Goal: Task Accomplishment & Management: Complete application form

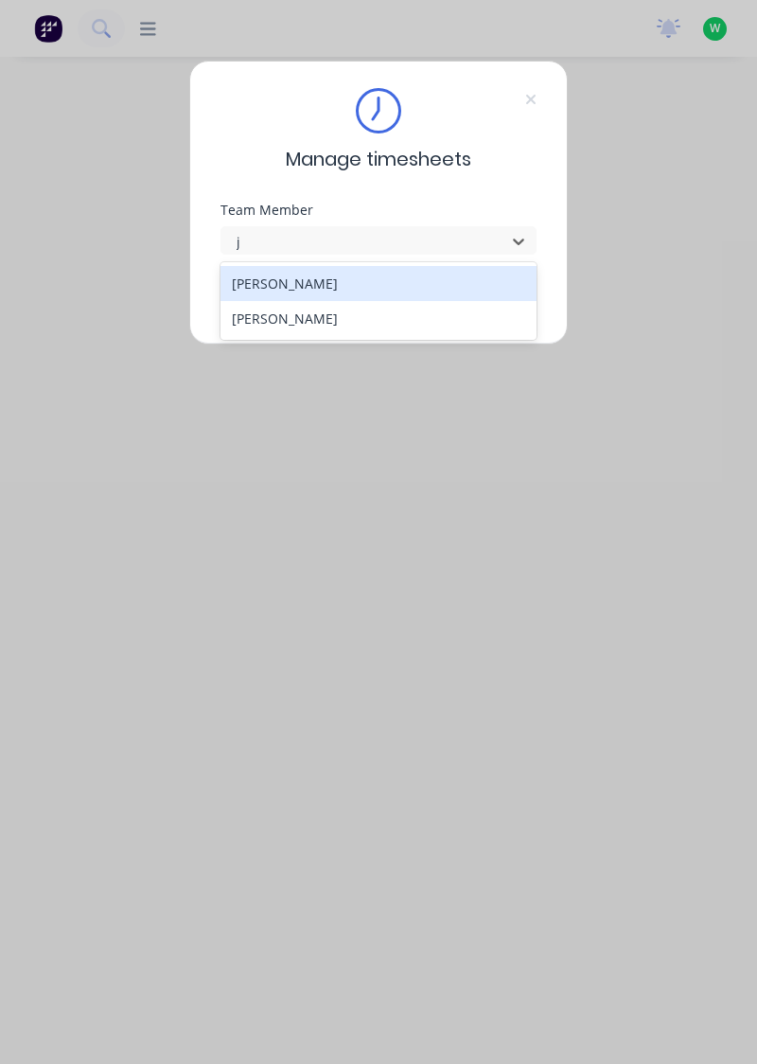
click at [282, 290] on div "[PERSON_NAME]" at bounding box center [378, 283] width 317 height 35
type input "j"
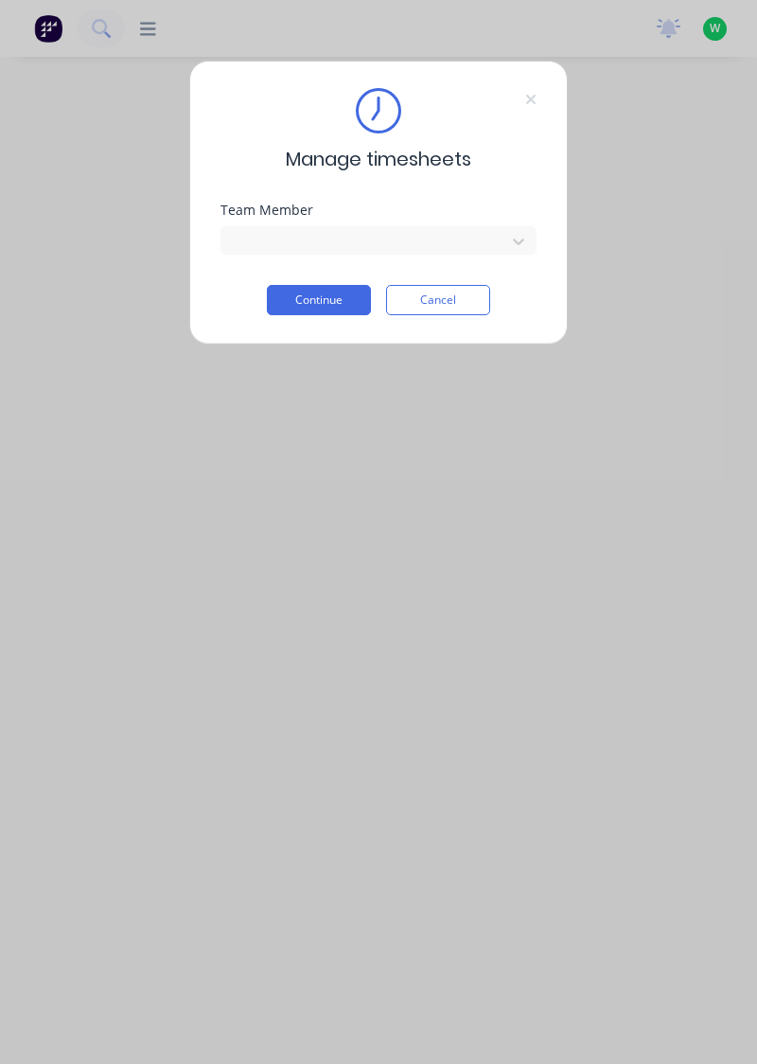
click at [308, 287] on button "Continue" at bounding box center [319, 300] width 104 height 30
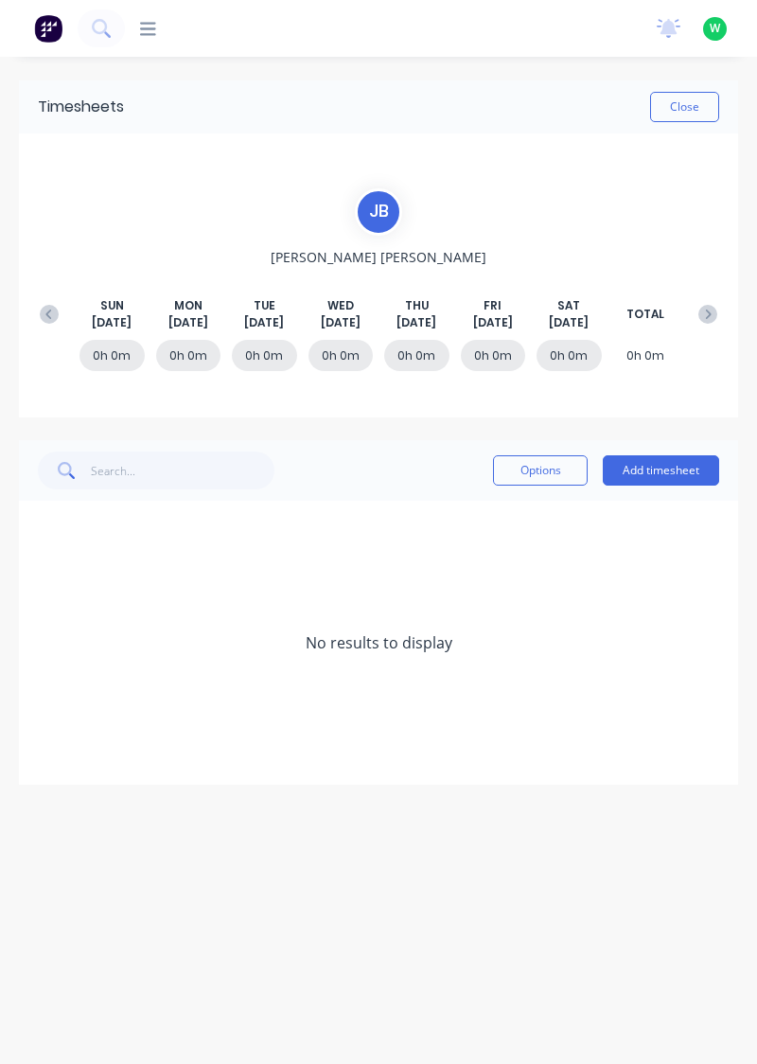
click at [664, 469] on button "Add timesheet" at bounding box center [661, 470] width 116 height 30
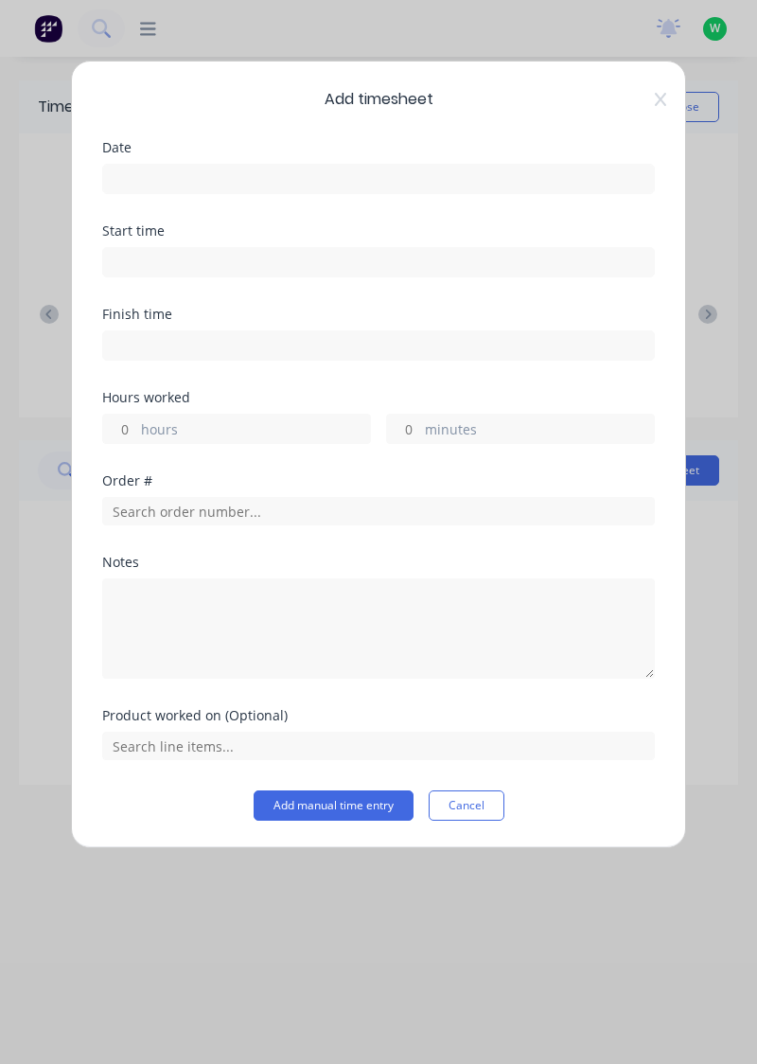
click at [192, 184] on input at bounding box center [378, 179] width 551 height 28
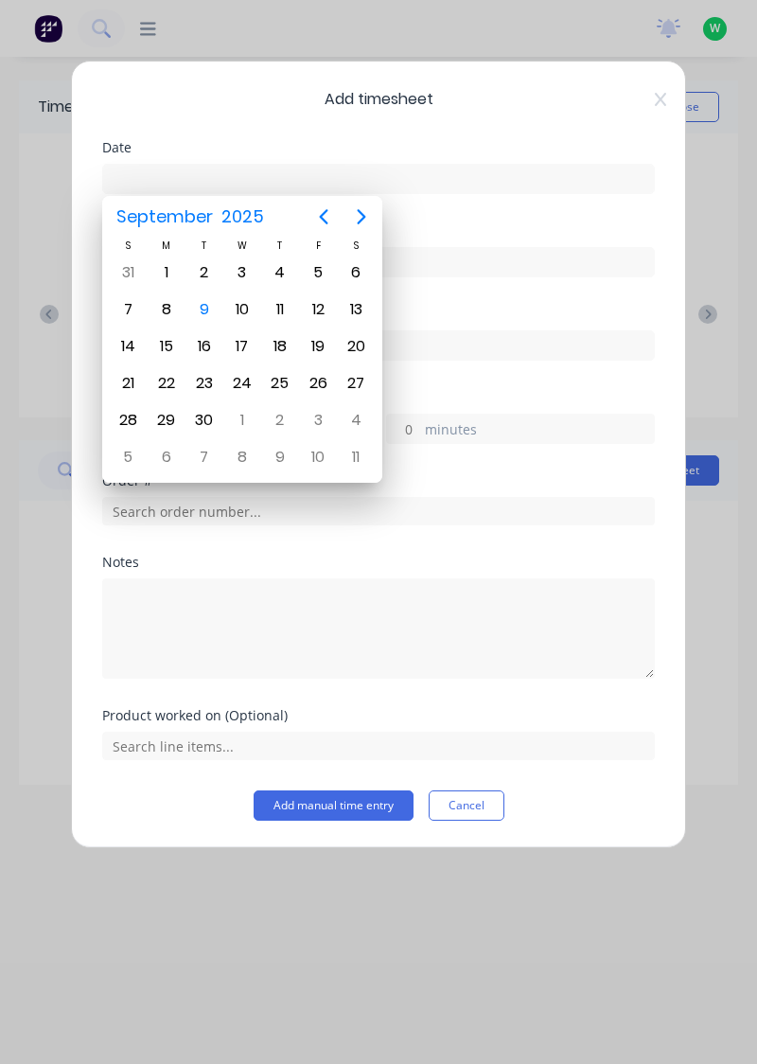
click at [203, 308] on div "9" at bounding box center [204, 309] width 28 height 28
type input "[DATE]"
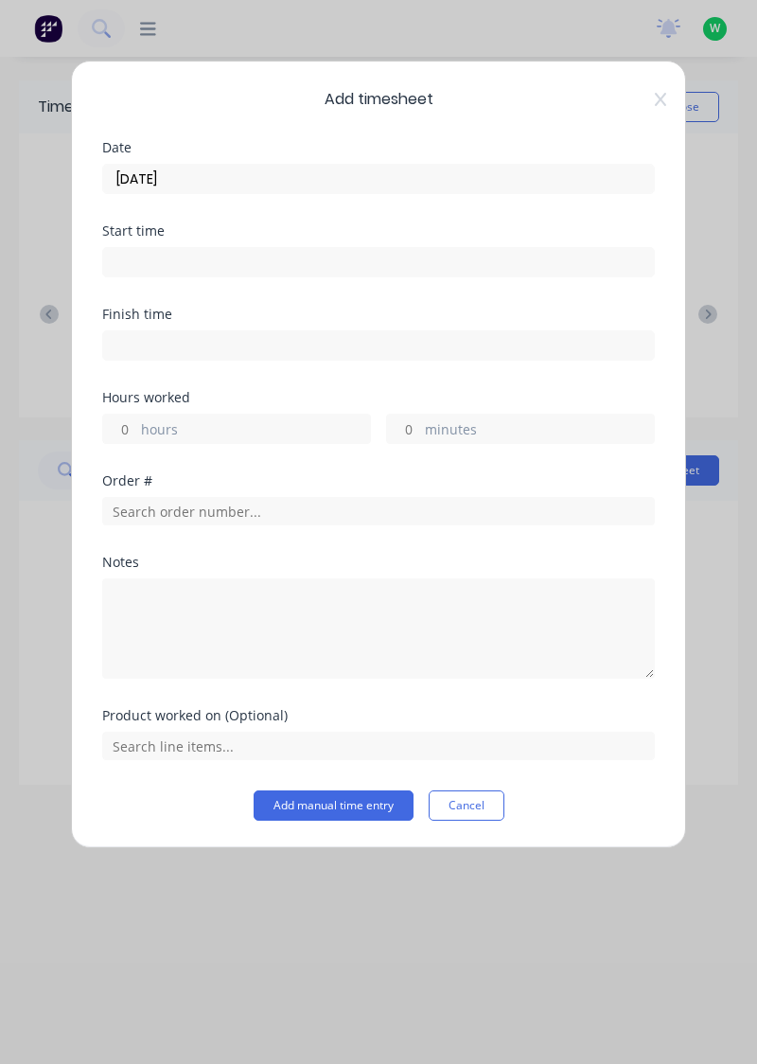
click at [167, 424] on label "hours" at bounding box center [255, 431] width 229 height 24
click at [136, 424] on input "hours" at bounding box center [119, 428] width 33 height 28
type input "2"
type input "2.5"
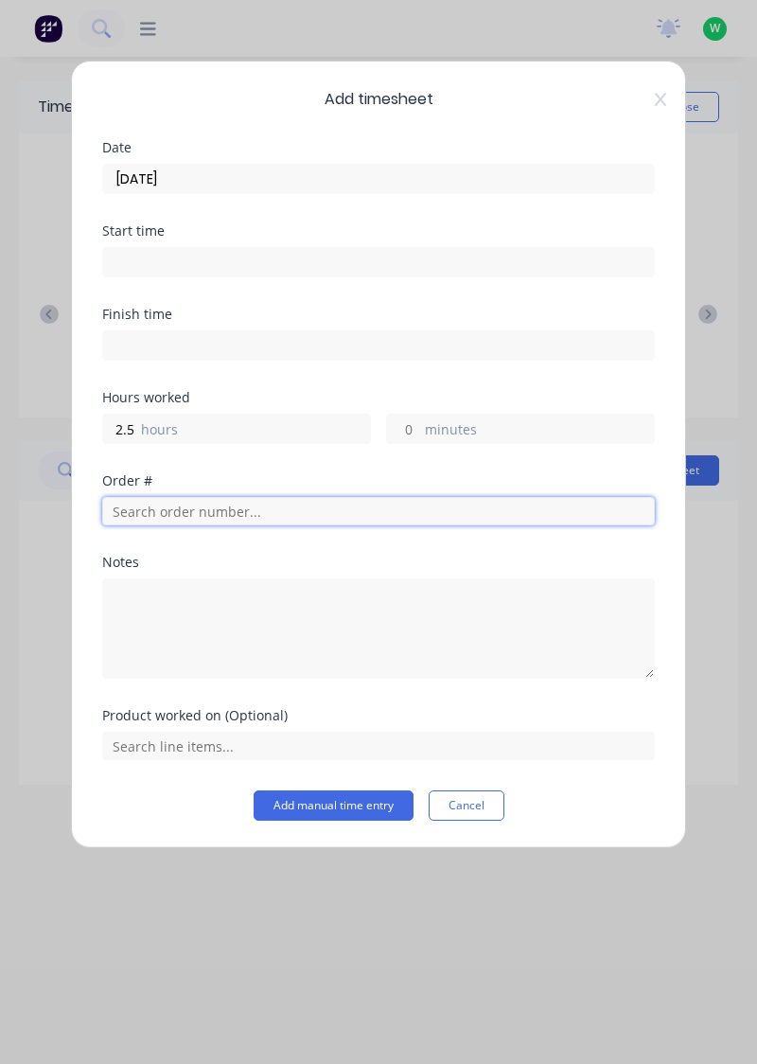
click at [213, 511] on input "text" at bounding box center [378, 511] width 553 height 28
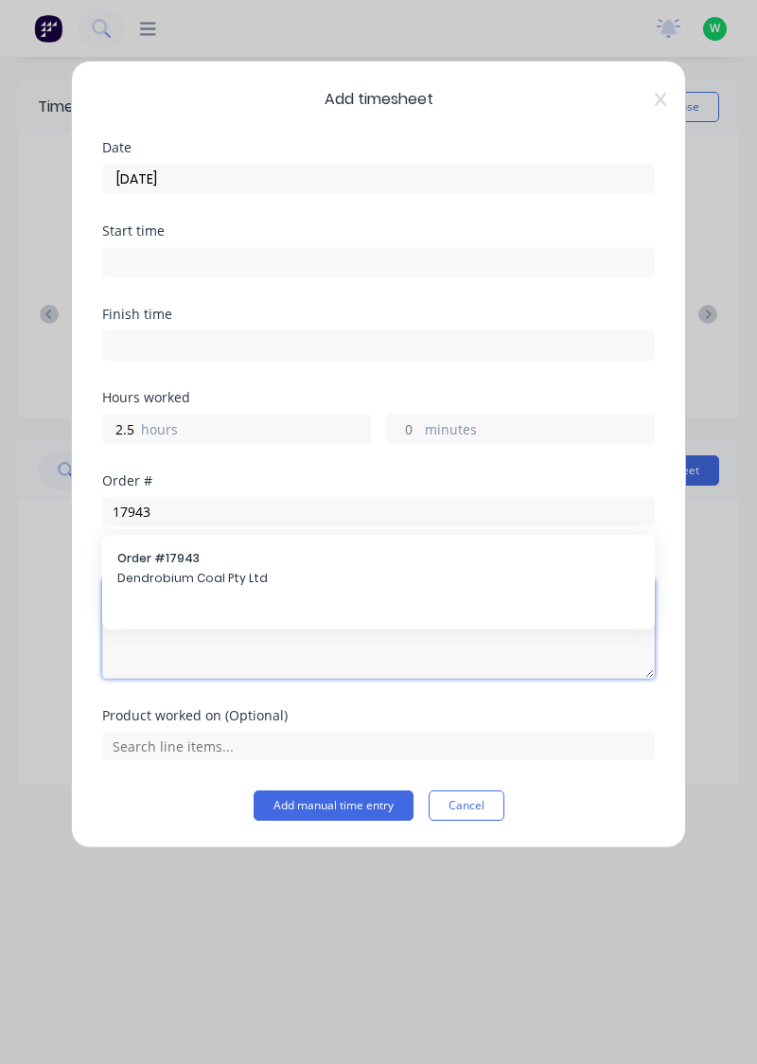
click at [189, 587] on textarea at bounding box center [378, 628] width 553 height 100
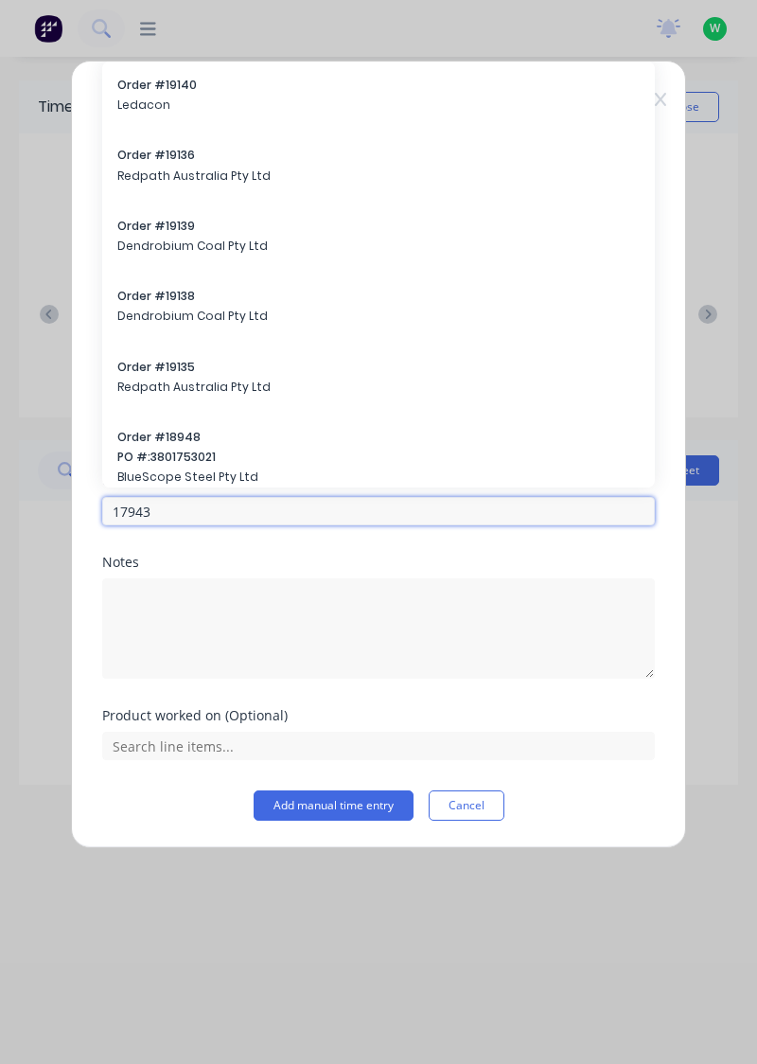
click at [230, 501] on input "17943" at bounding box center [378, 511] width 553 height 28
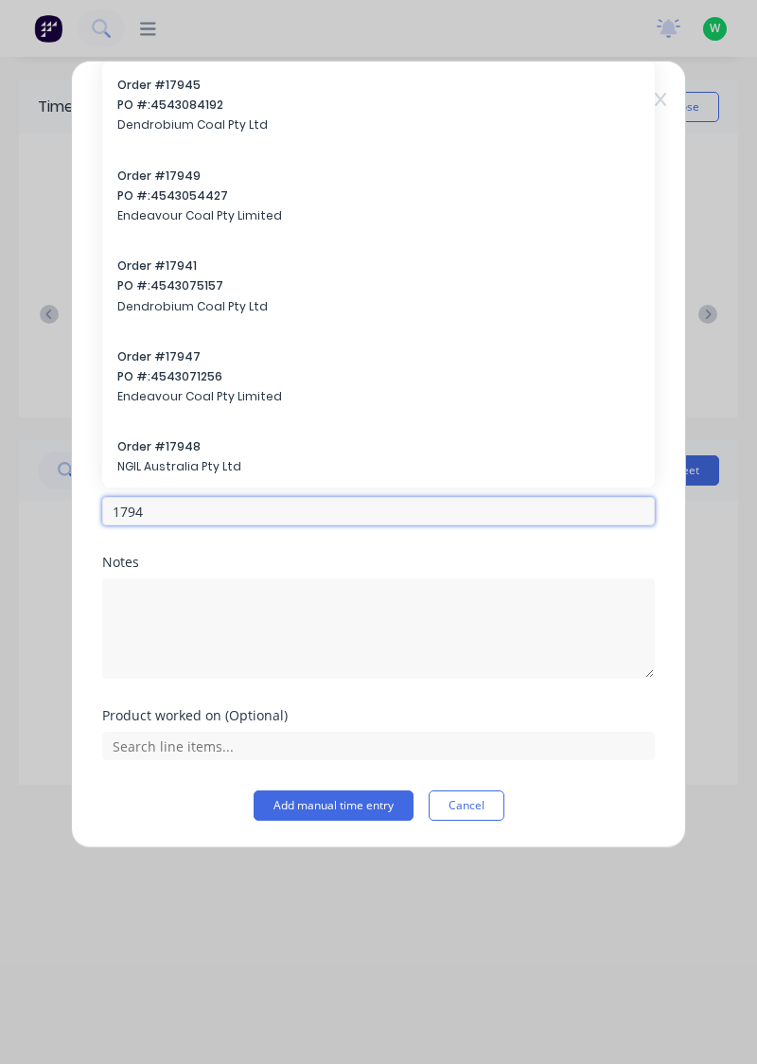
type input "17943"
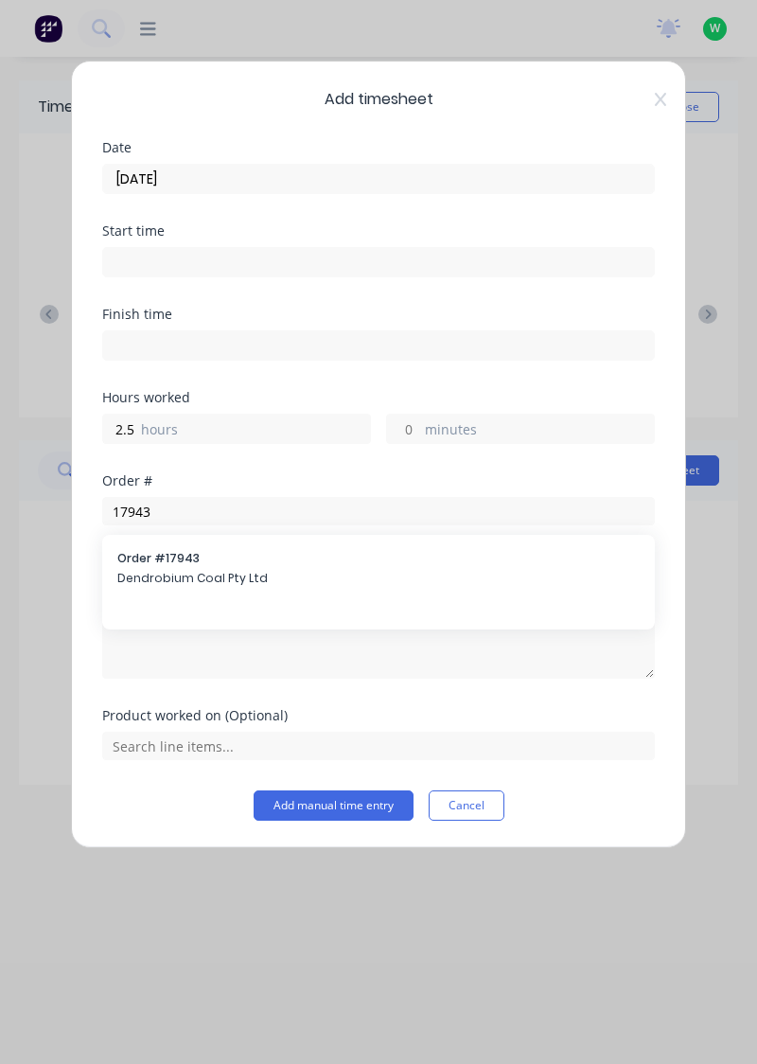
click at [202, 587] on div "Order # 17943 Dendrobium Coal Pty Ltd" at bounding box center [378, 570] width 522 height 40
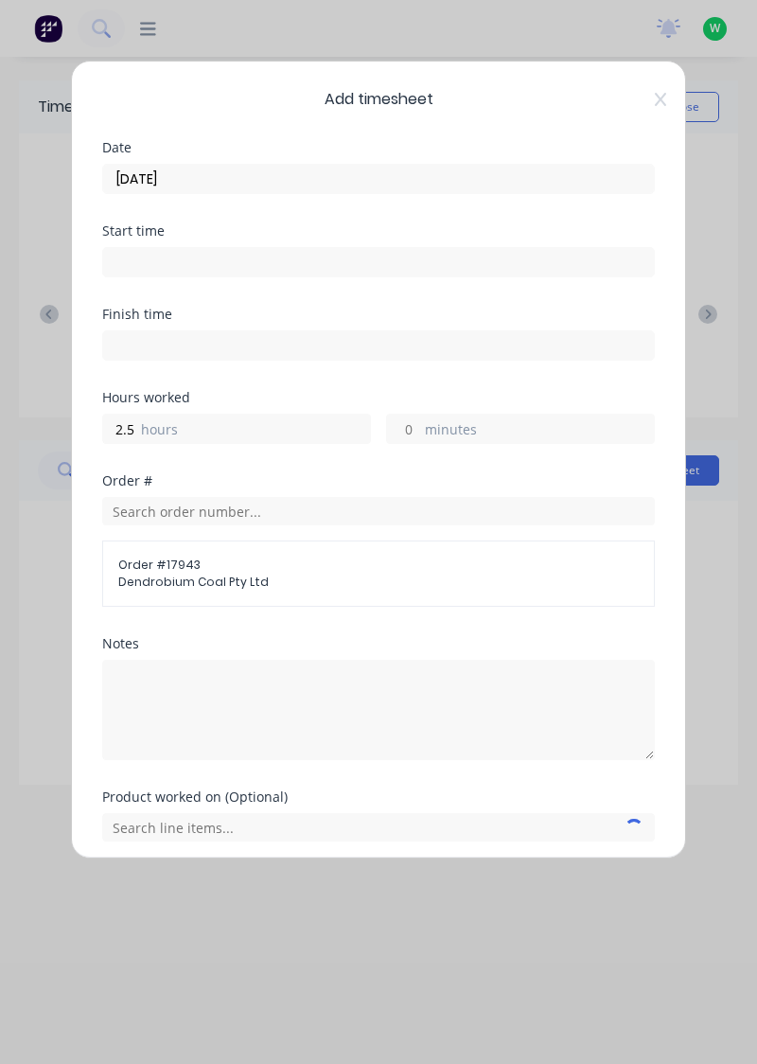
click at [185, 575] on span "Dendrobium Coal Pty Ltd" at bounding box center [378, 581] width 520 height 17
click at [217, 574] on span "Dendrobium Coal Pty Ltd" at bounding box center [378, 581] width 520 height 17
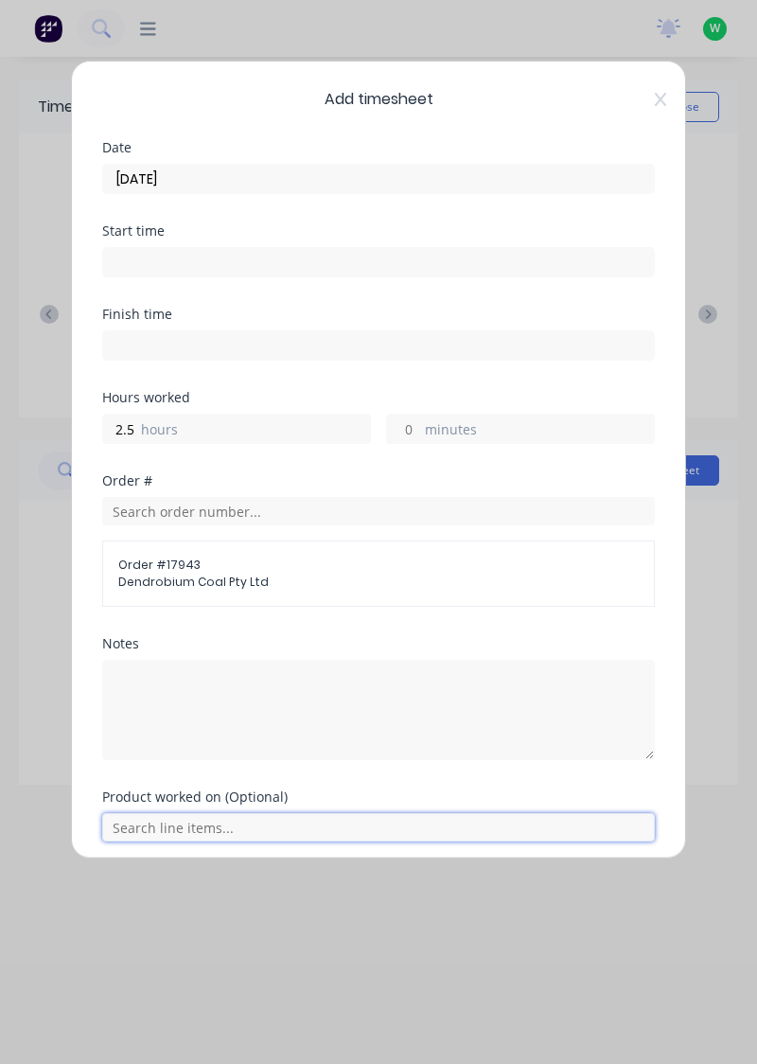
click at [290, 818] on input "text" at bounding box center [378, 827] width 553 height 28
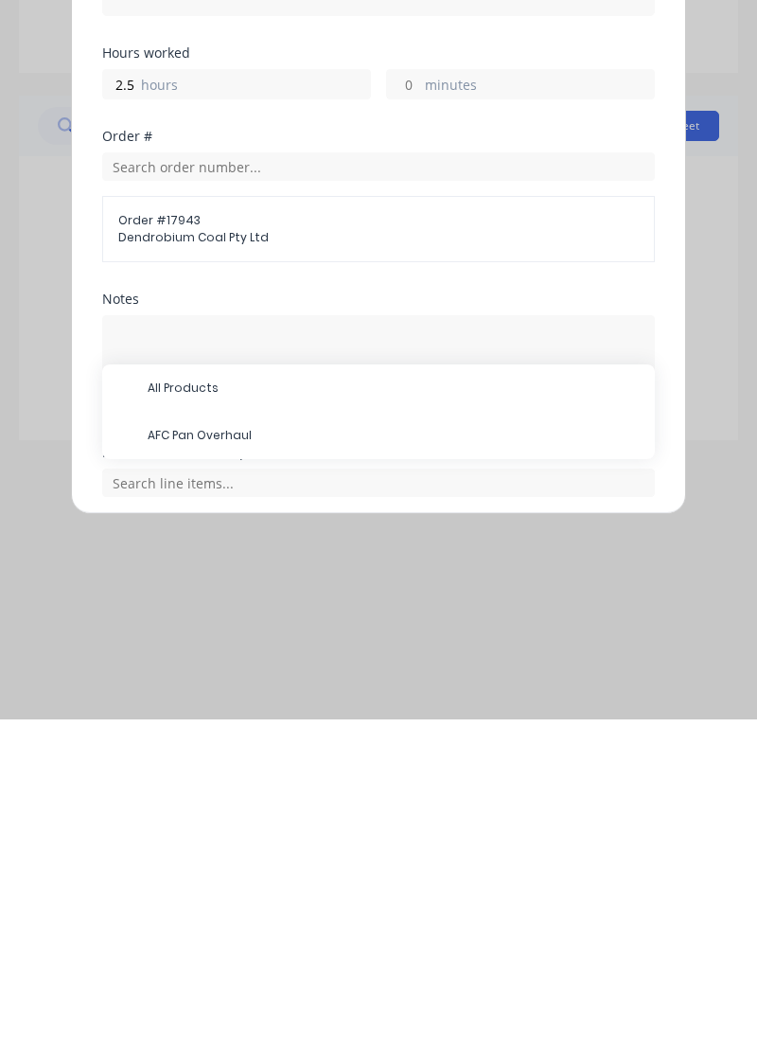
click at [233, 778] on span "AFC Pan Overhaul" at bounding box center [394, 779] width 492 height 17
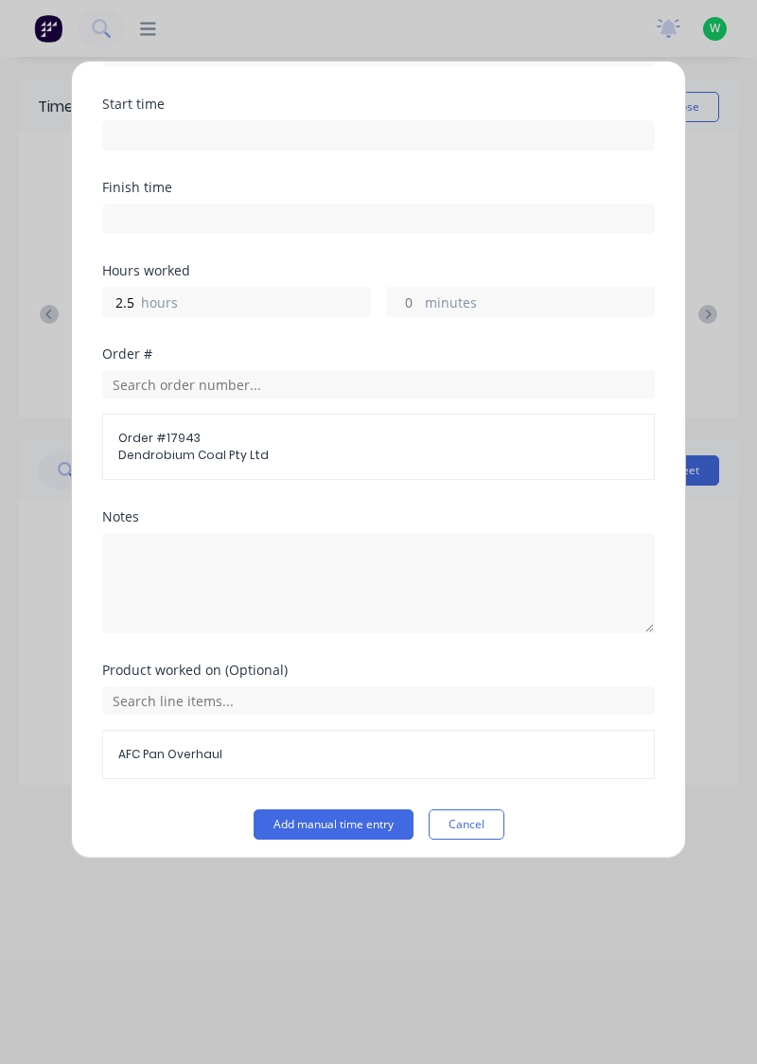
scroll to position [130, 0]
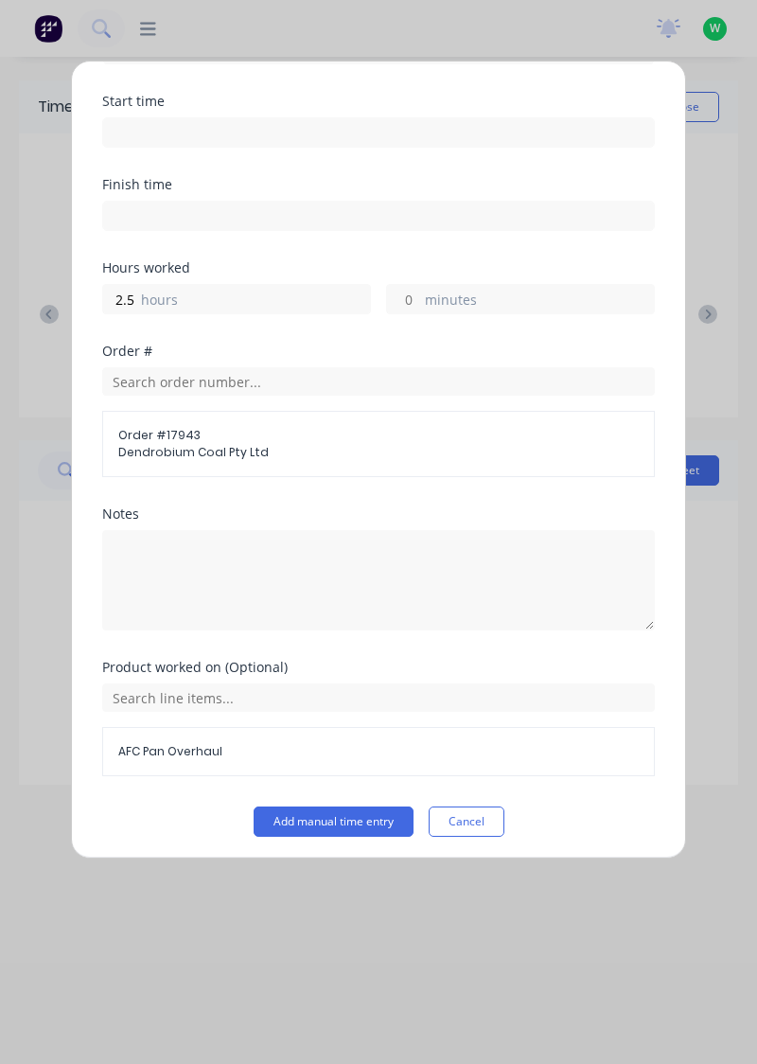
click at [345, 819] on button "Add manual time entry" at bounding box center [334, 821] width 160 height 30
